Goal: Information Seeking & Learning: Learn about a topic

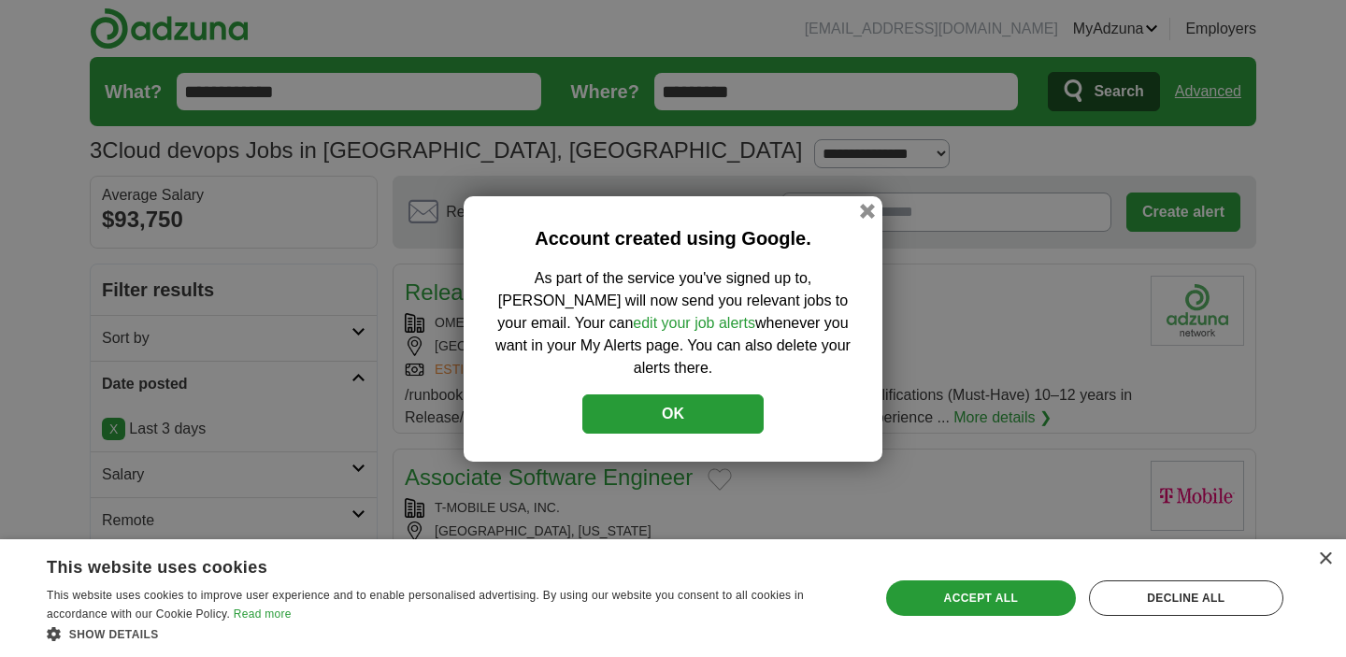
click at [749, 401] on button "OK" at bounding box center [672, 413] width 181 height 39
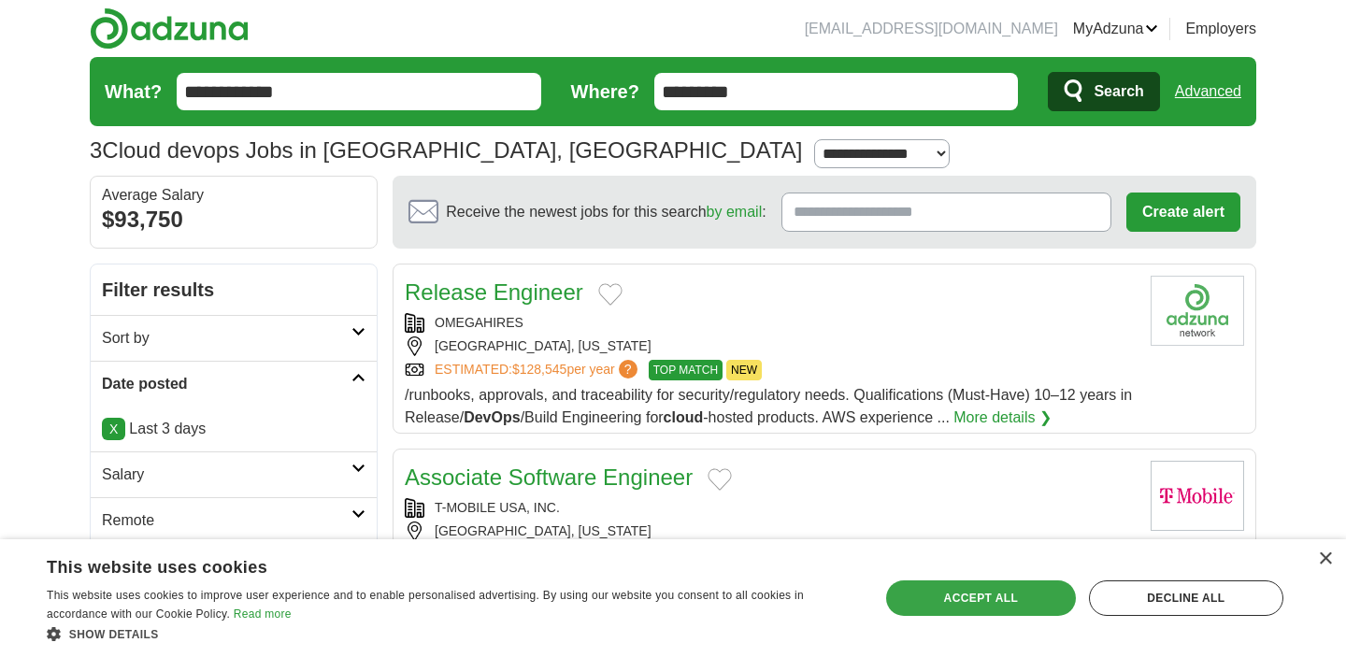
click at [1060, 590] on div "Accept all" at bounding box center [981, 598] width 190 height 36
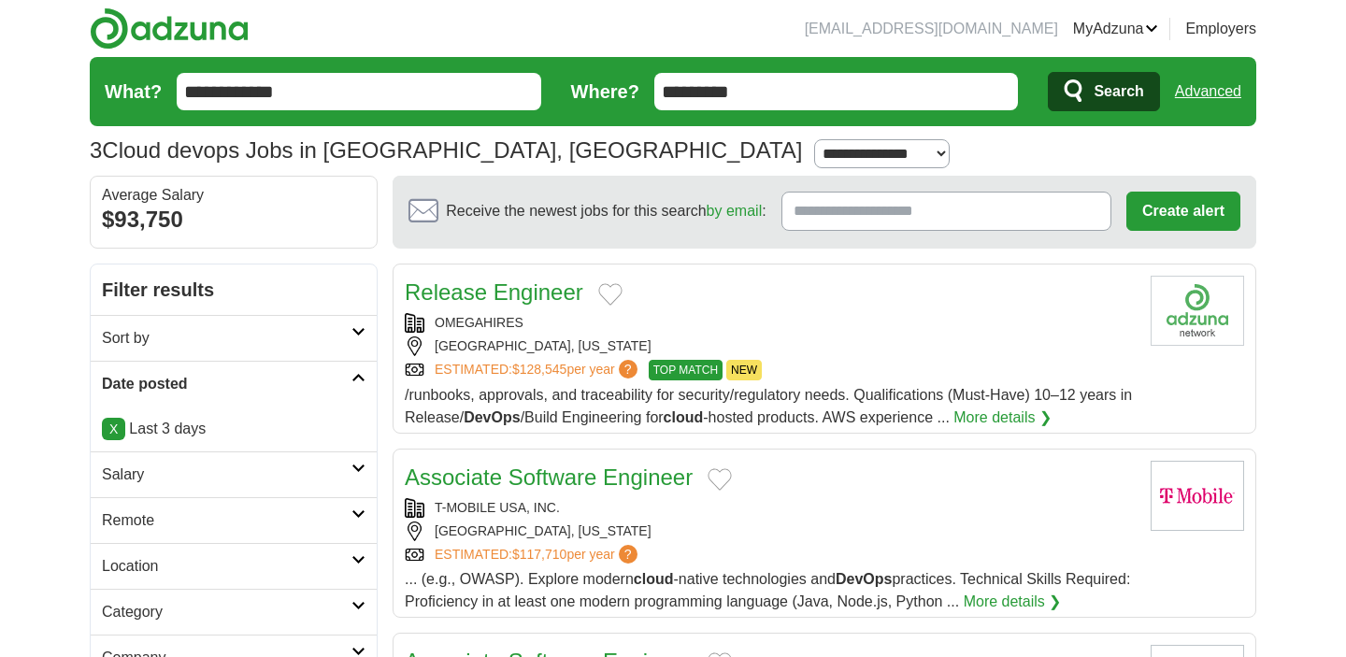
click at [826, 209] on input "Receive the newest jobs for this search by email :" at bounding box center [946, 211] width 330 height 39
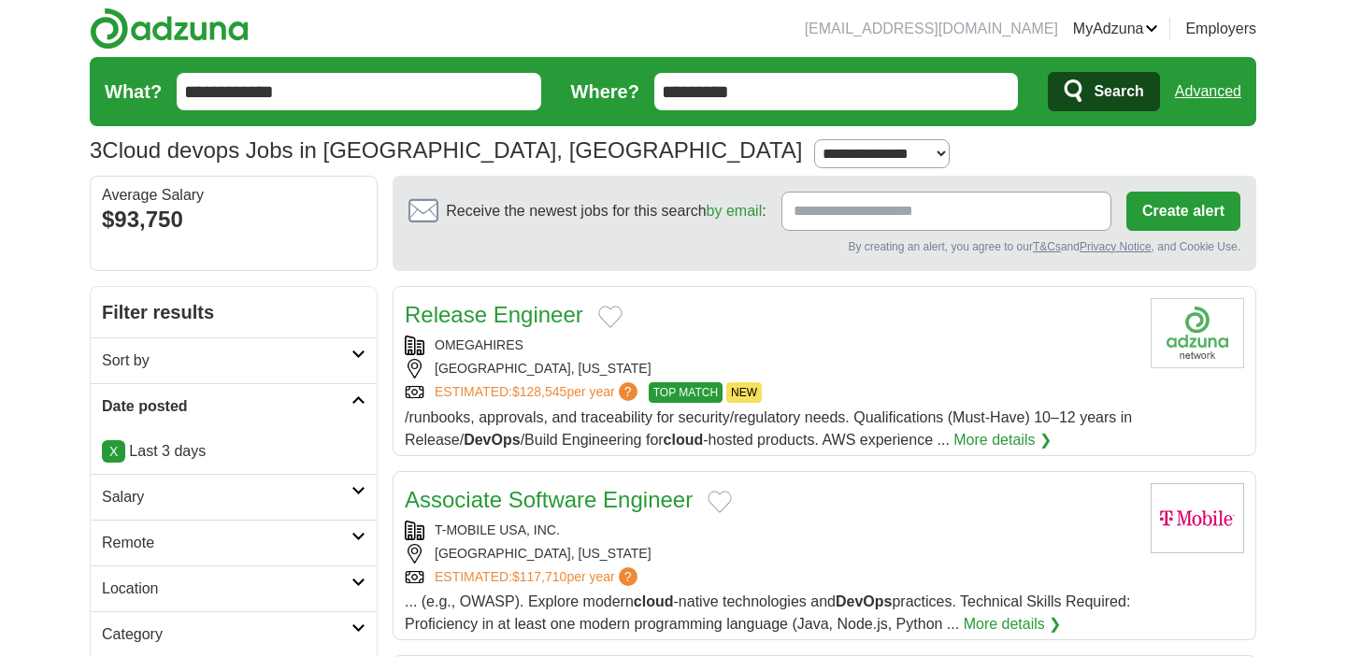
click at [1119, 86] on span "Search" at bounding box center [1119, 91] width 50 height 37
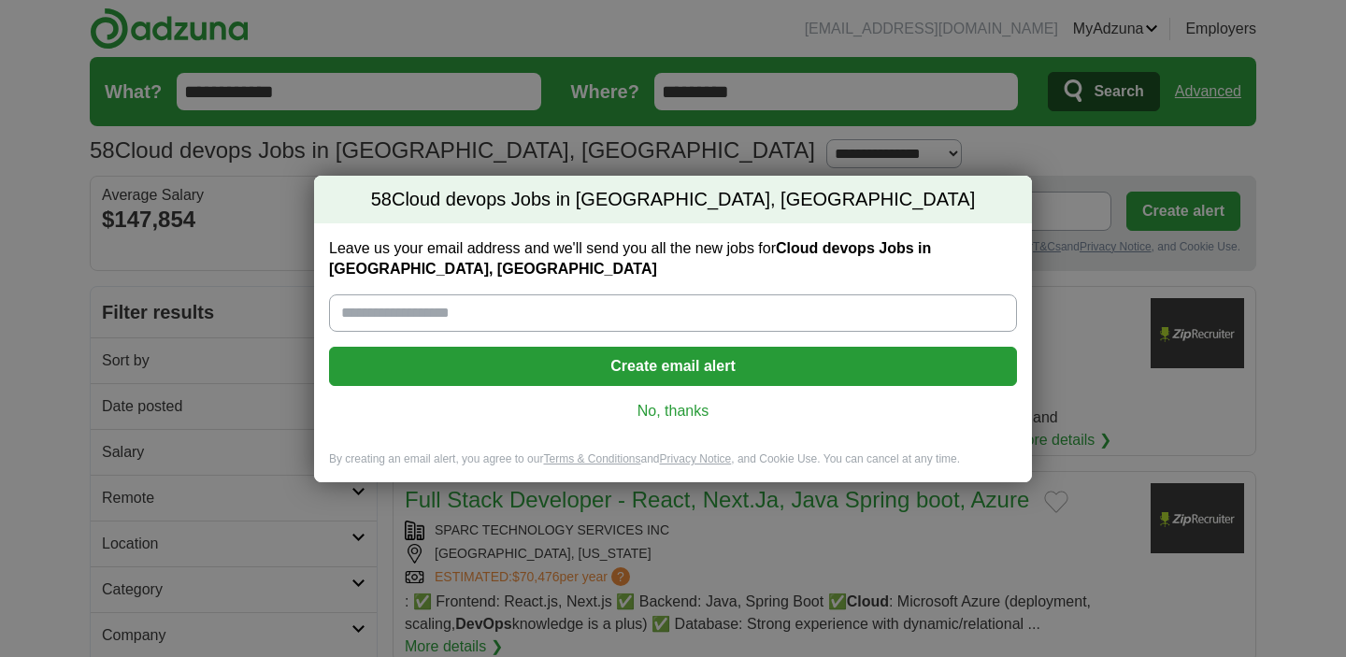
click at [683, 403] on link "No, thanks" at bounding box center [673, 411] width 658 height 21
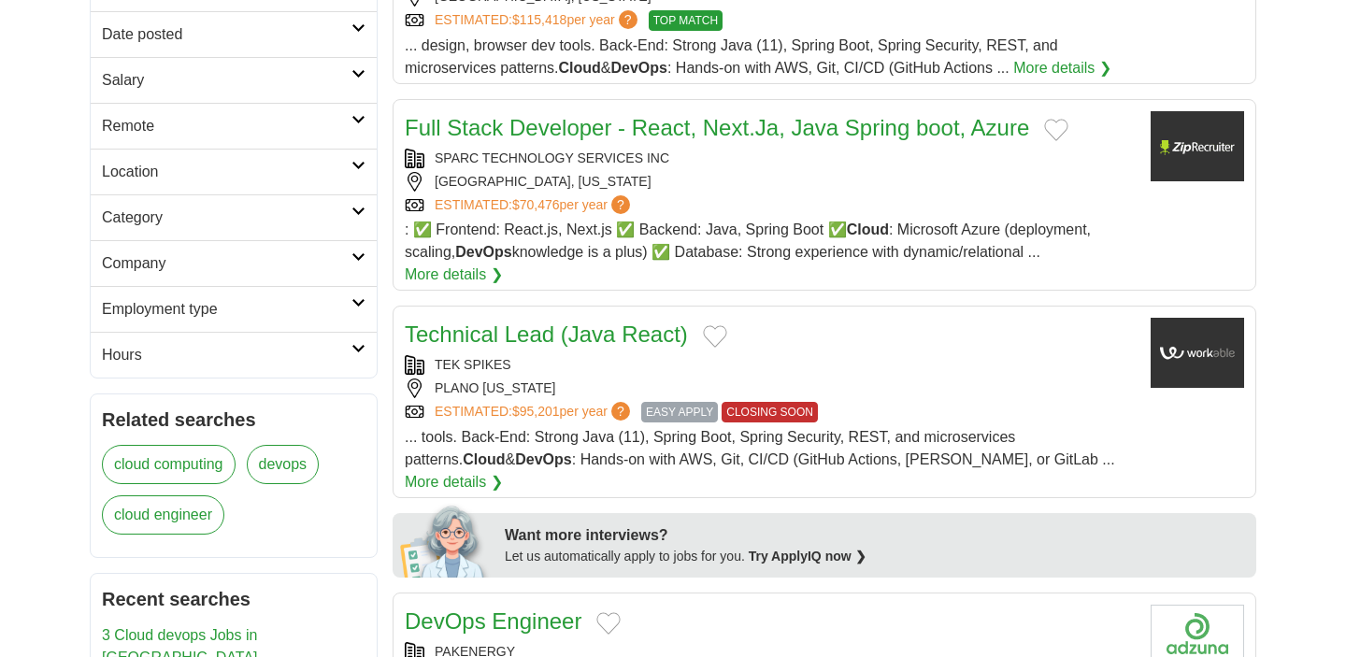
scroll to position [373, 0]
click at [856, 361] on div "TEK SPIKES" at bounding box center [770, 364] width 731 height 20
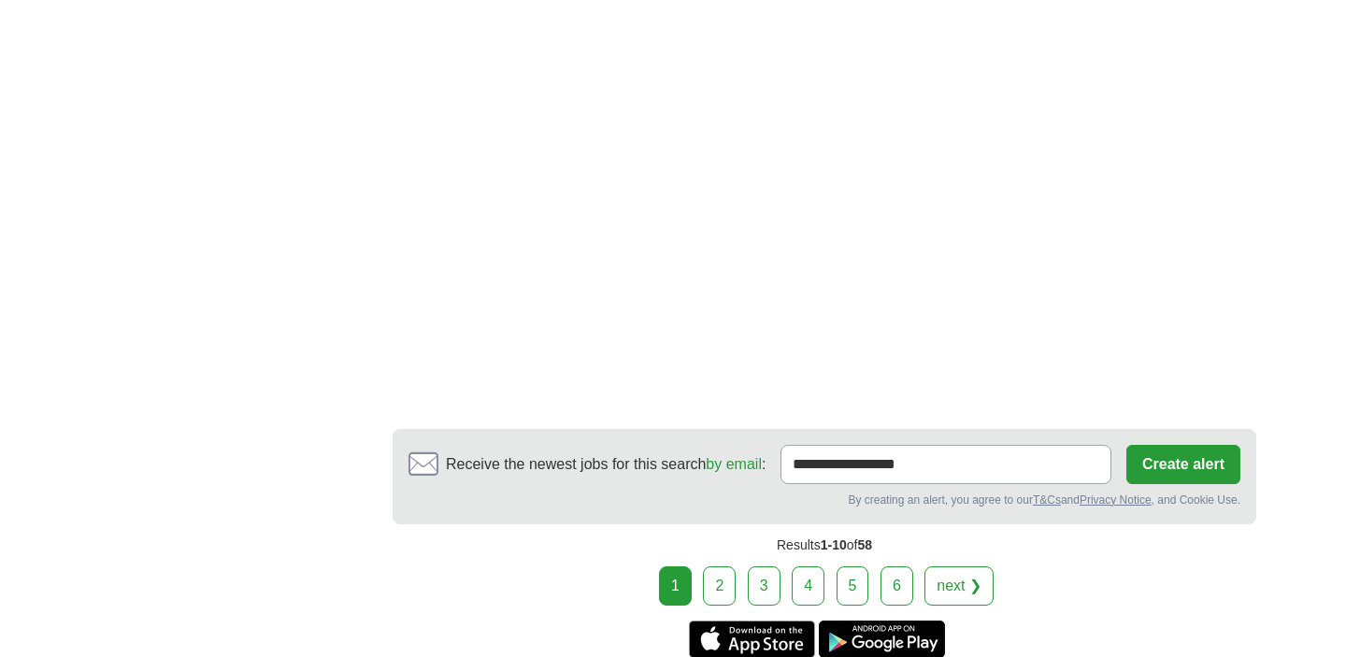
scroll to position [2523, 0]
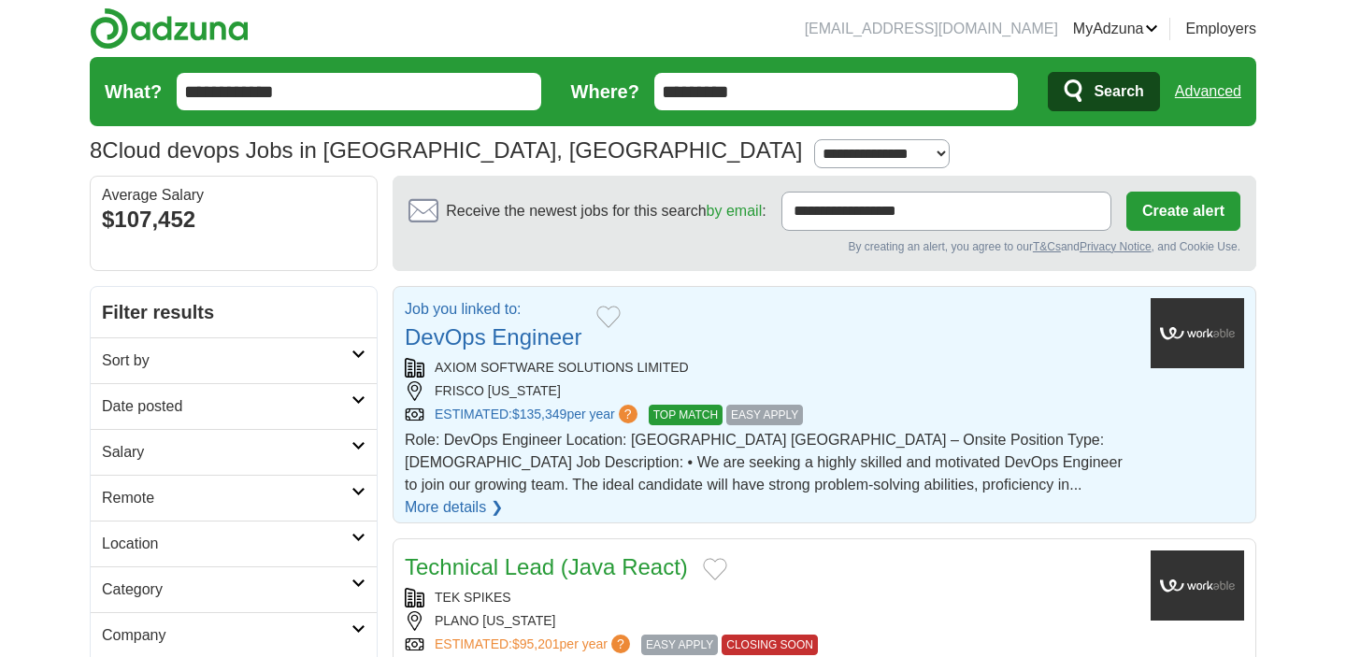
click at [631, 361] on div "AXIOM SOFTWARE SOLUTIONS LIMITED" at bounding box center [770, 368] width 731 height 20
